Goal: Find specific page/section: Find specific page/section

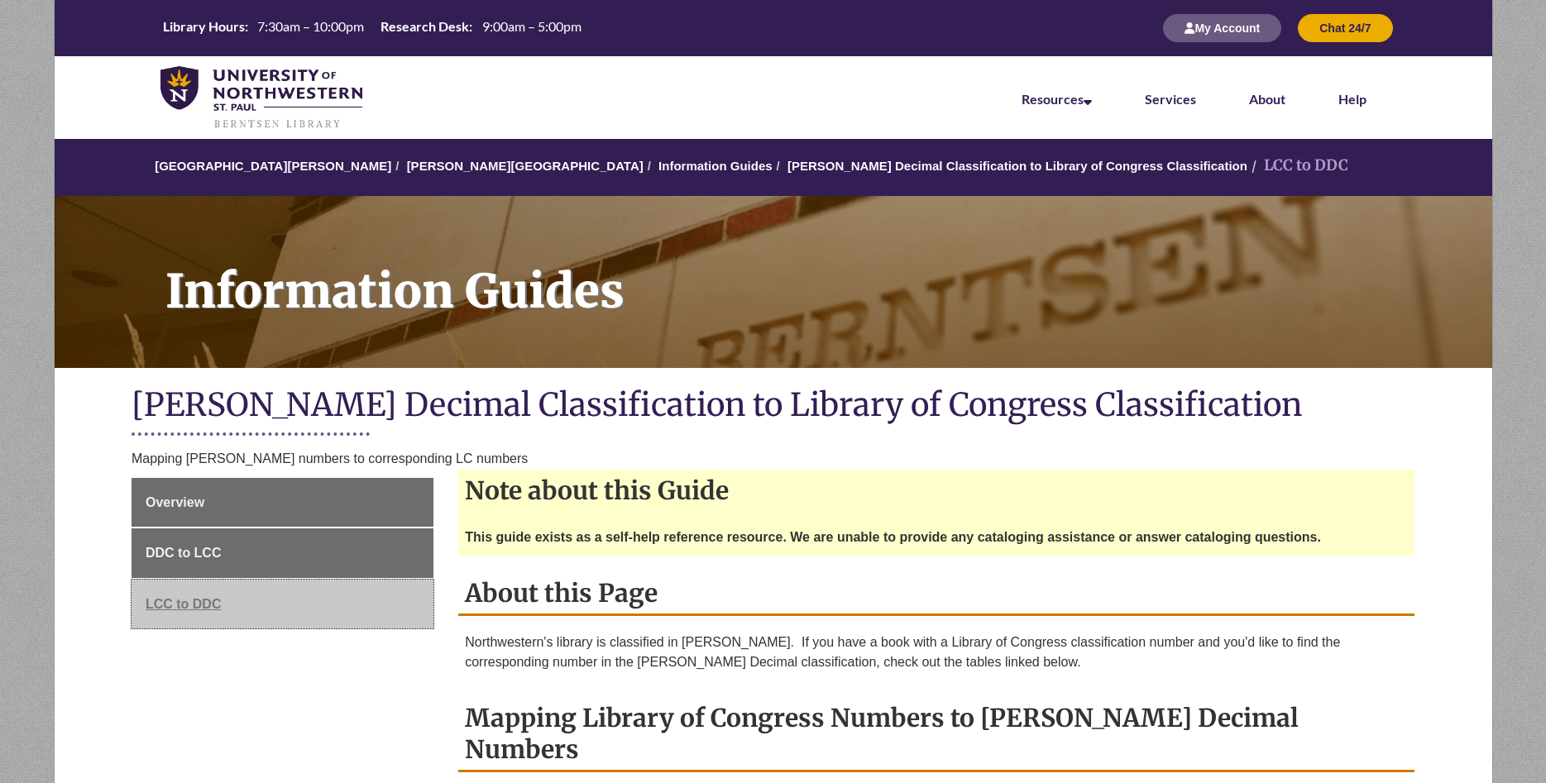
click at [201, 597] on link "LCC to DDC" at bounding box center [283, 605] width 302 height 50
click at [170, 596] on link "LCC to DDC" at bounding box center [283, 605] width 302 height 50
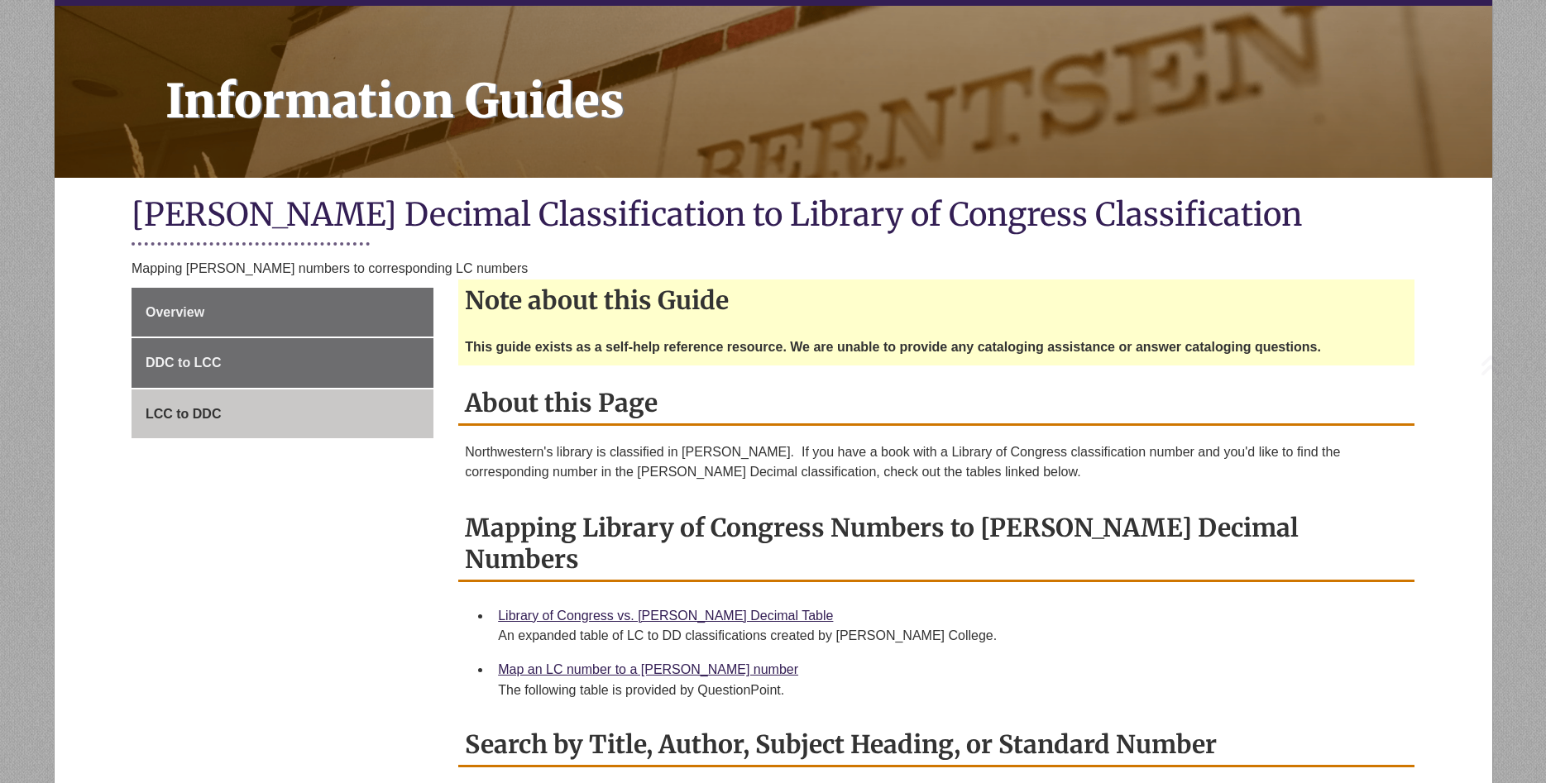
scroll to position [253, 0]
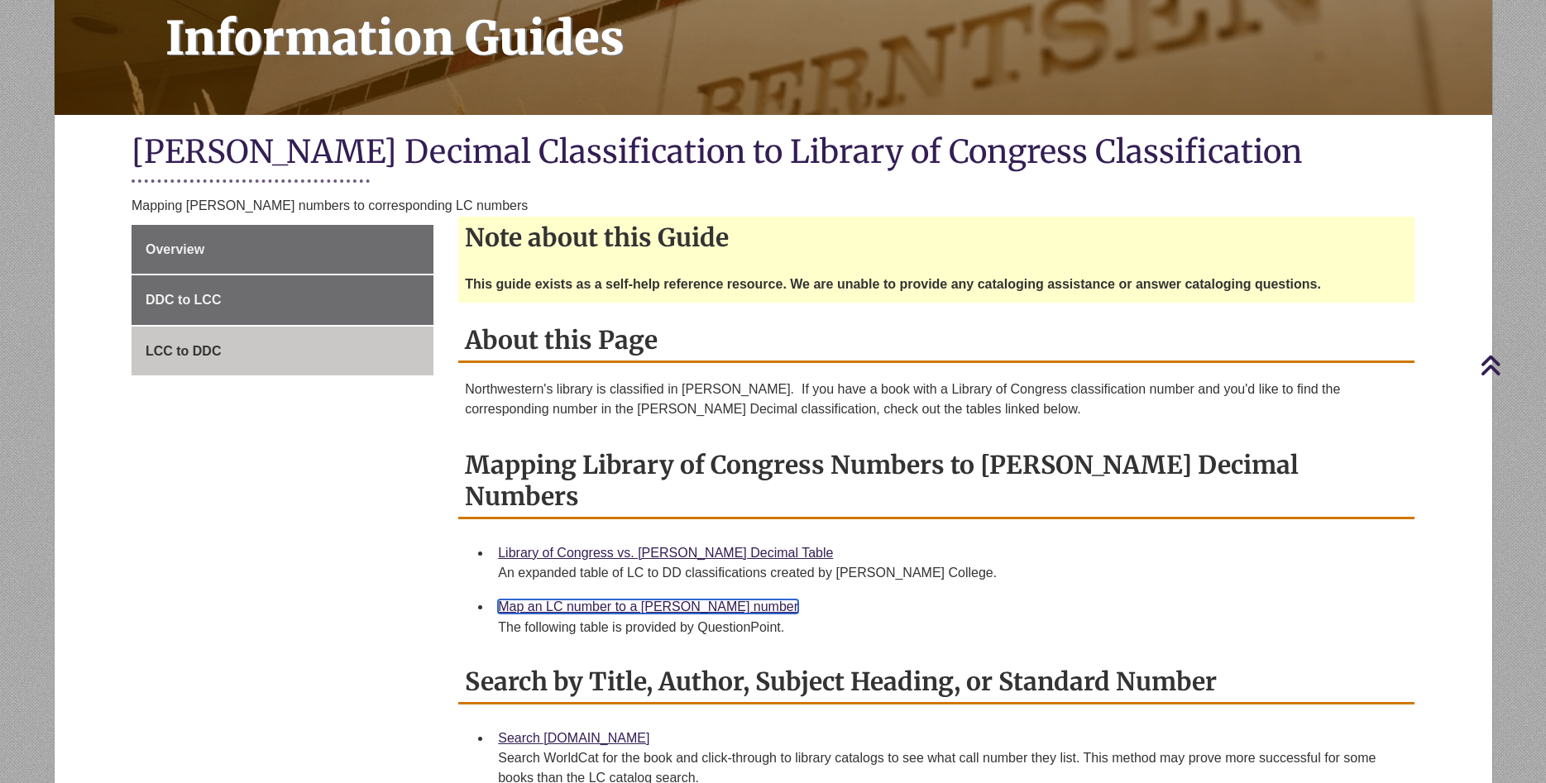
click at [609, 600] on link "Map an LC number to a [PERSON_NAME] number" at bounding box center [648, 607] width 300 height 14
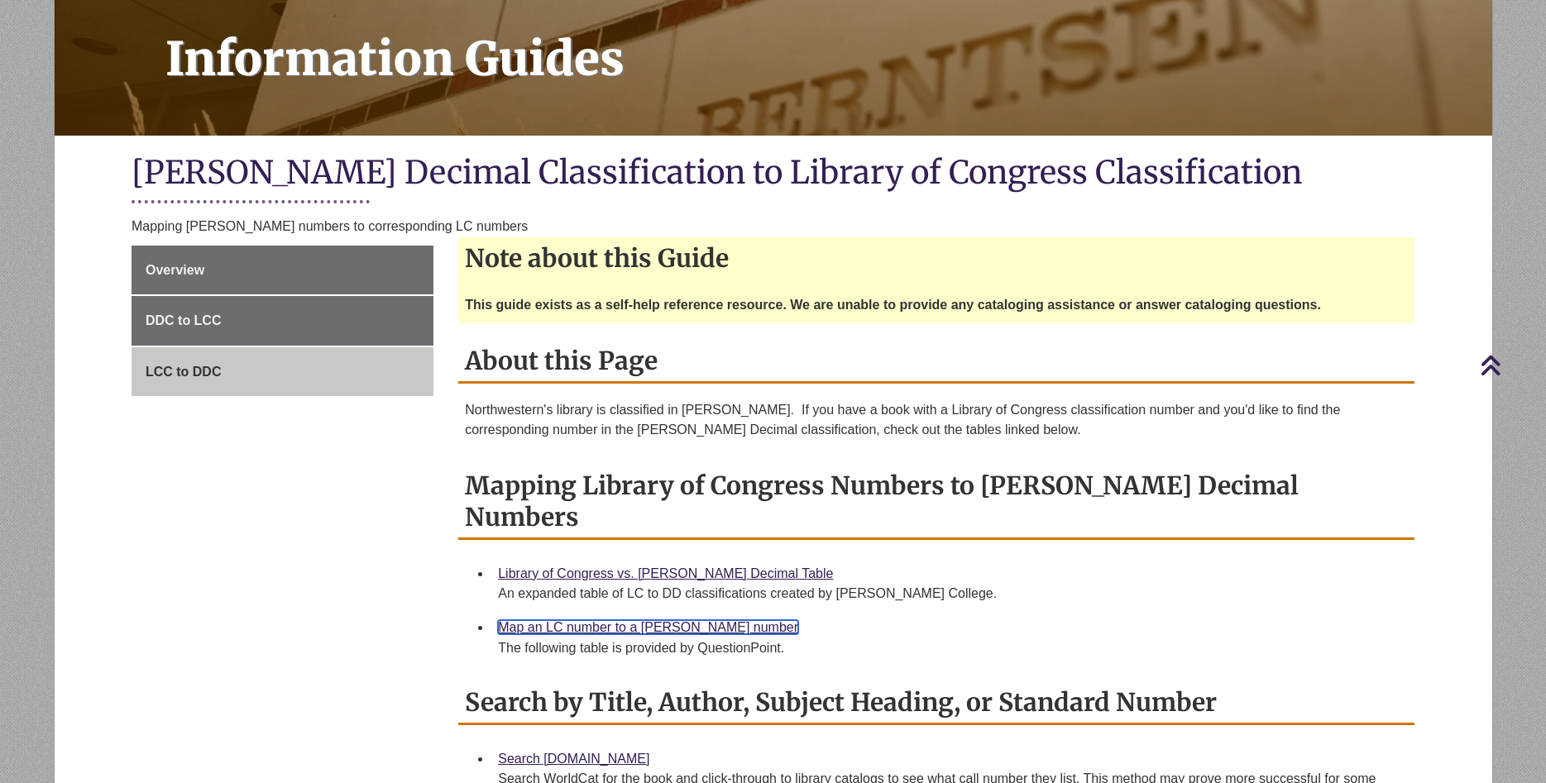
scroll to position [0, 0]
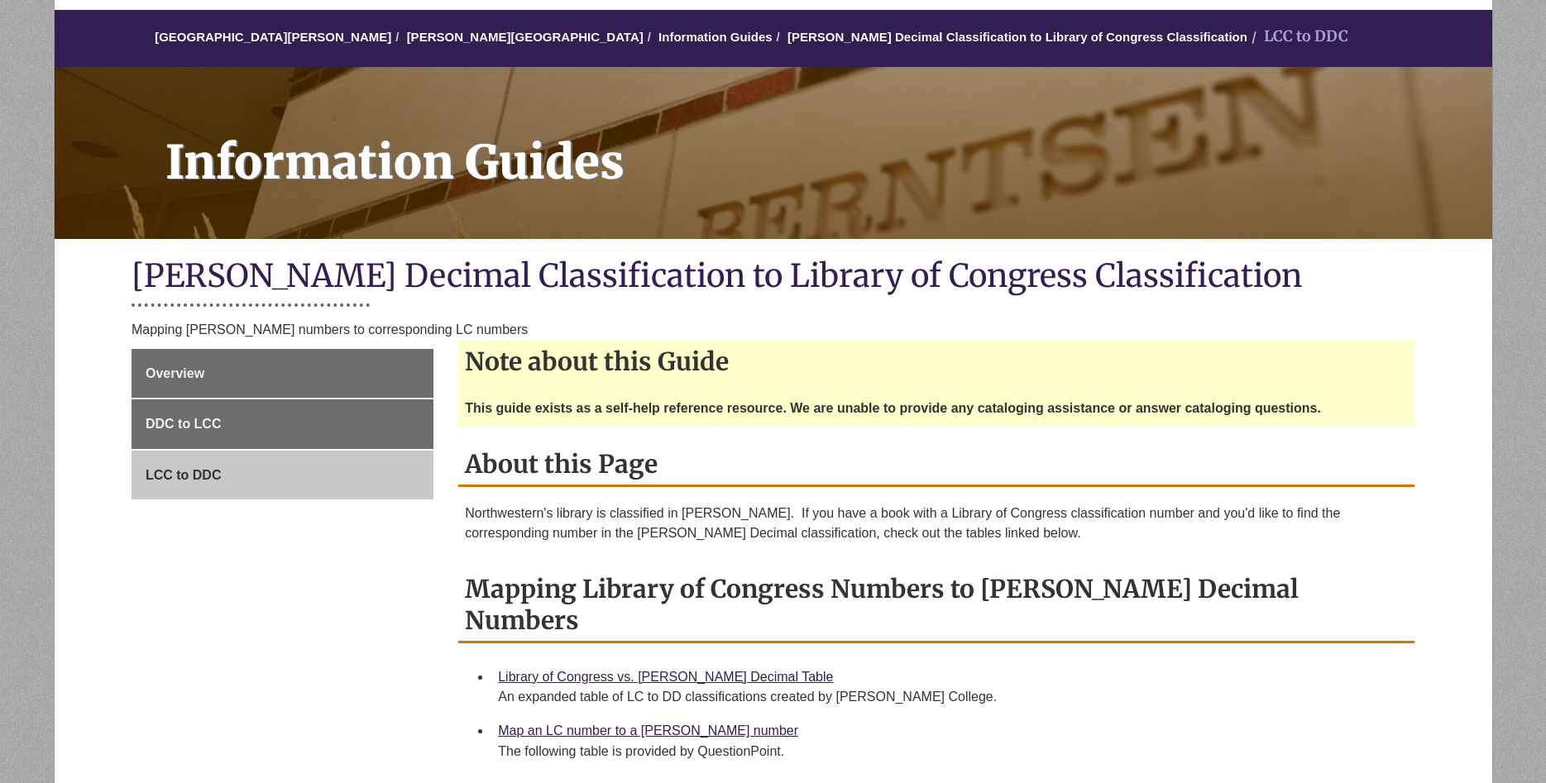
scroll to position [169, 0]
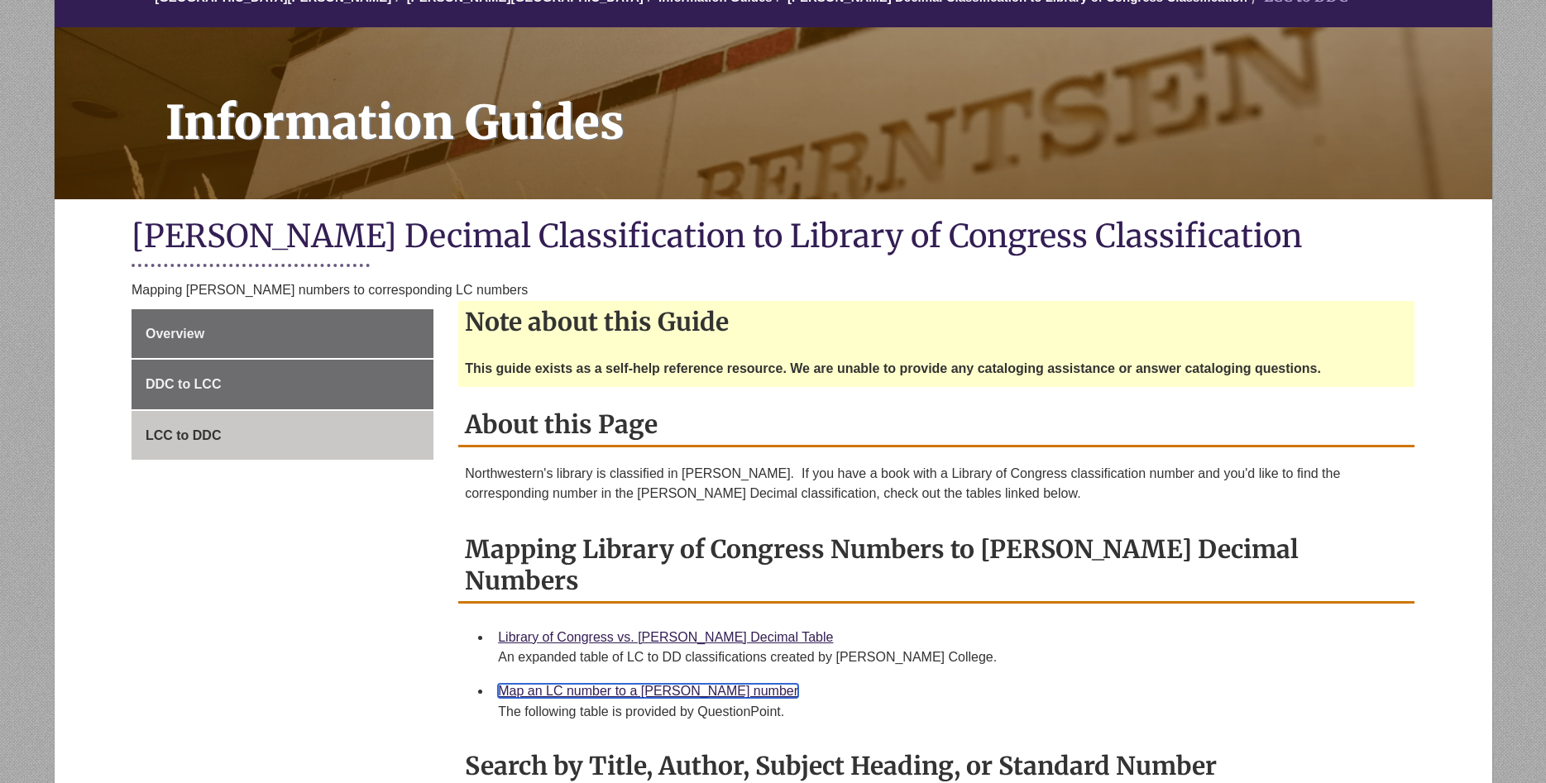
click at [662, 684] on link "Map an LC number to a [PERSON_NAME] number" at bounding box center [648, 691] width 300 height 14
